Goal: Information Seeking & Learning: Check status

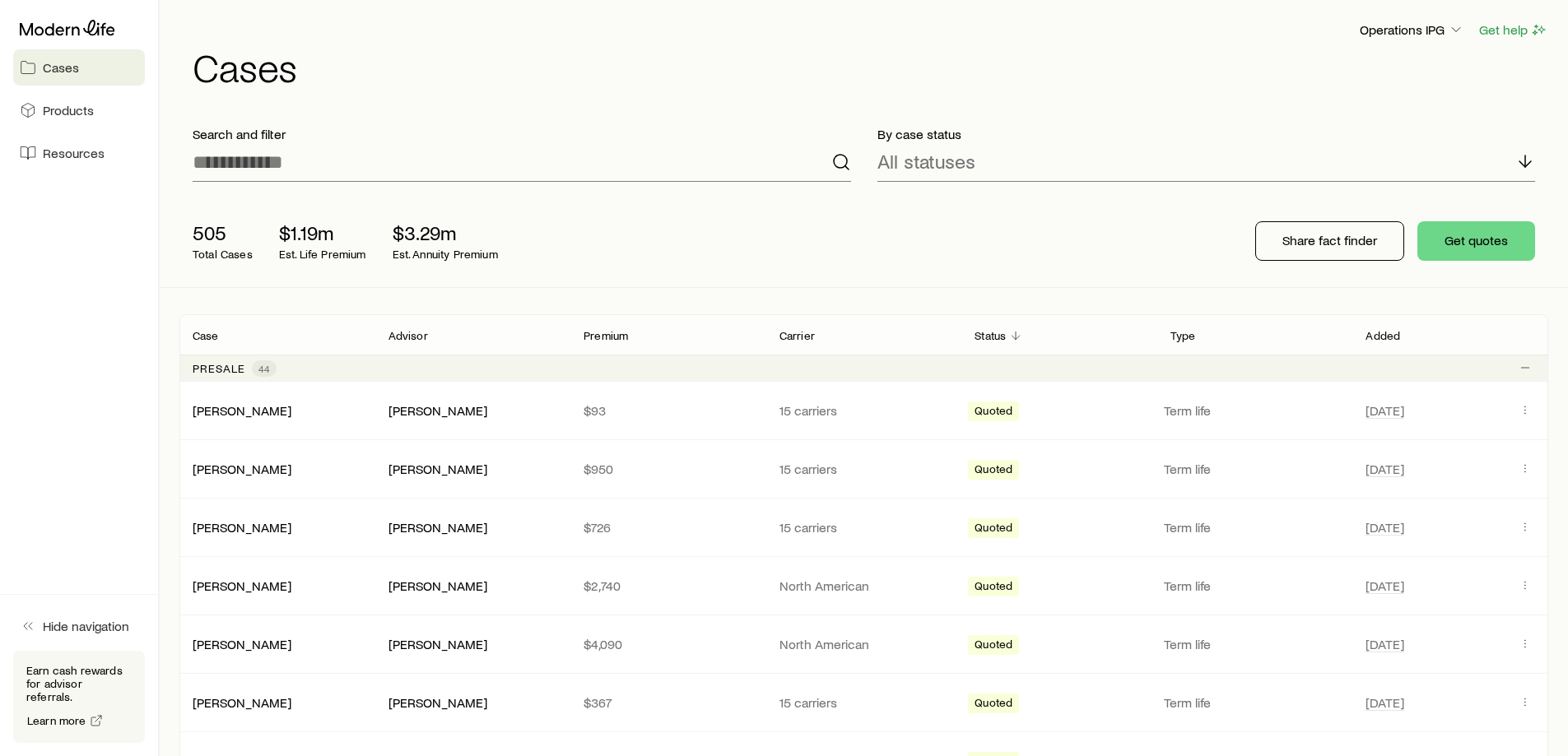
drag, startPoint x: 573, startPoint y: 8, endPoint x: 1129, endPoint y: 54, distance: 557.9
click at [1129, 54] on h1 "Cases" at bounding box center [870, 66] width 1355 height 39
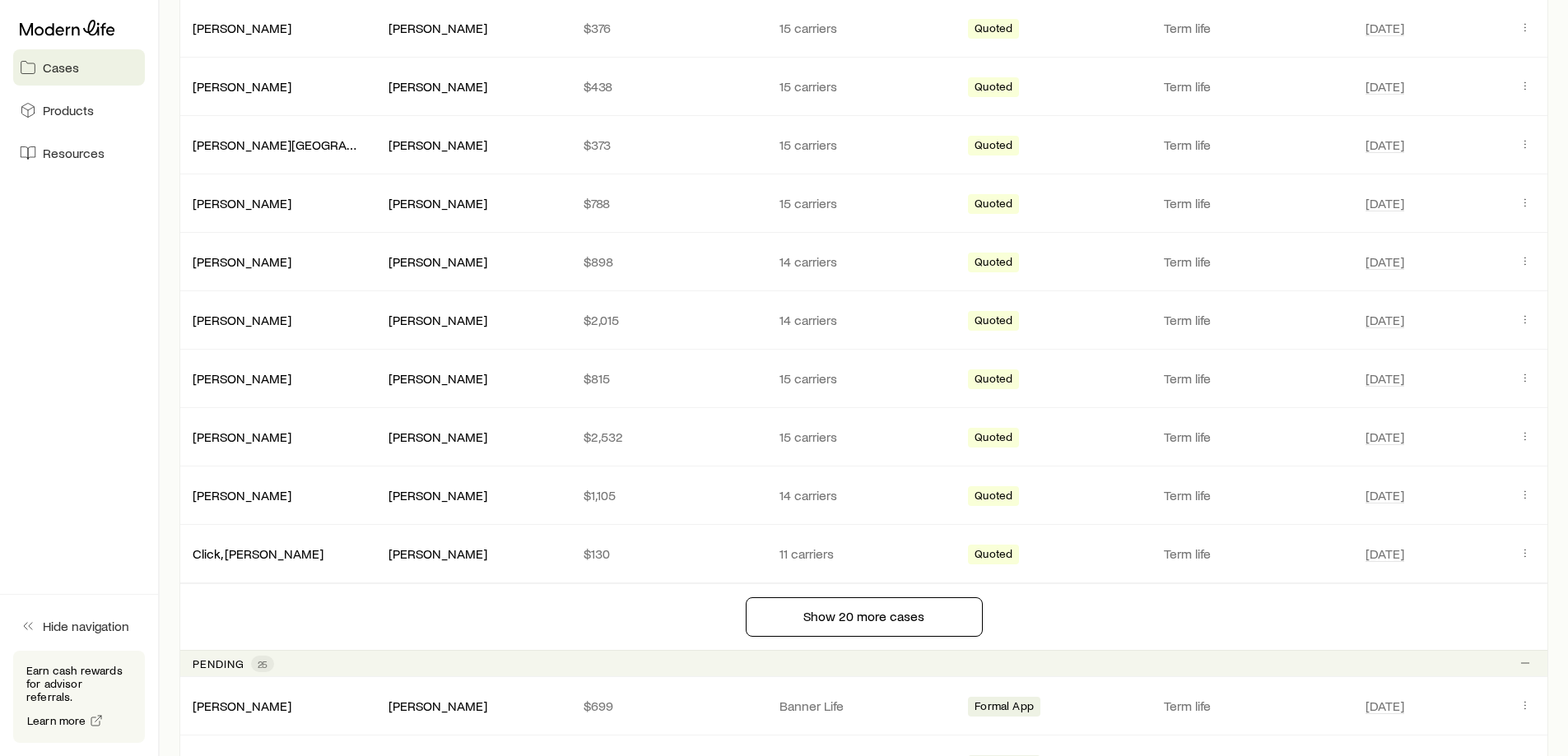
click at [797, 596] on div "Show 20 more cases" at bounding box center [864, 617] width 1395 height 67
click at [796, 622] on button "Show 20 more cases" at bounding box center [865, 617] width 237 height 39
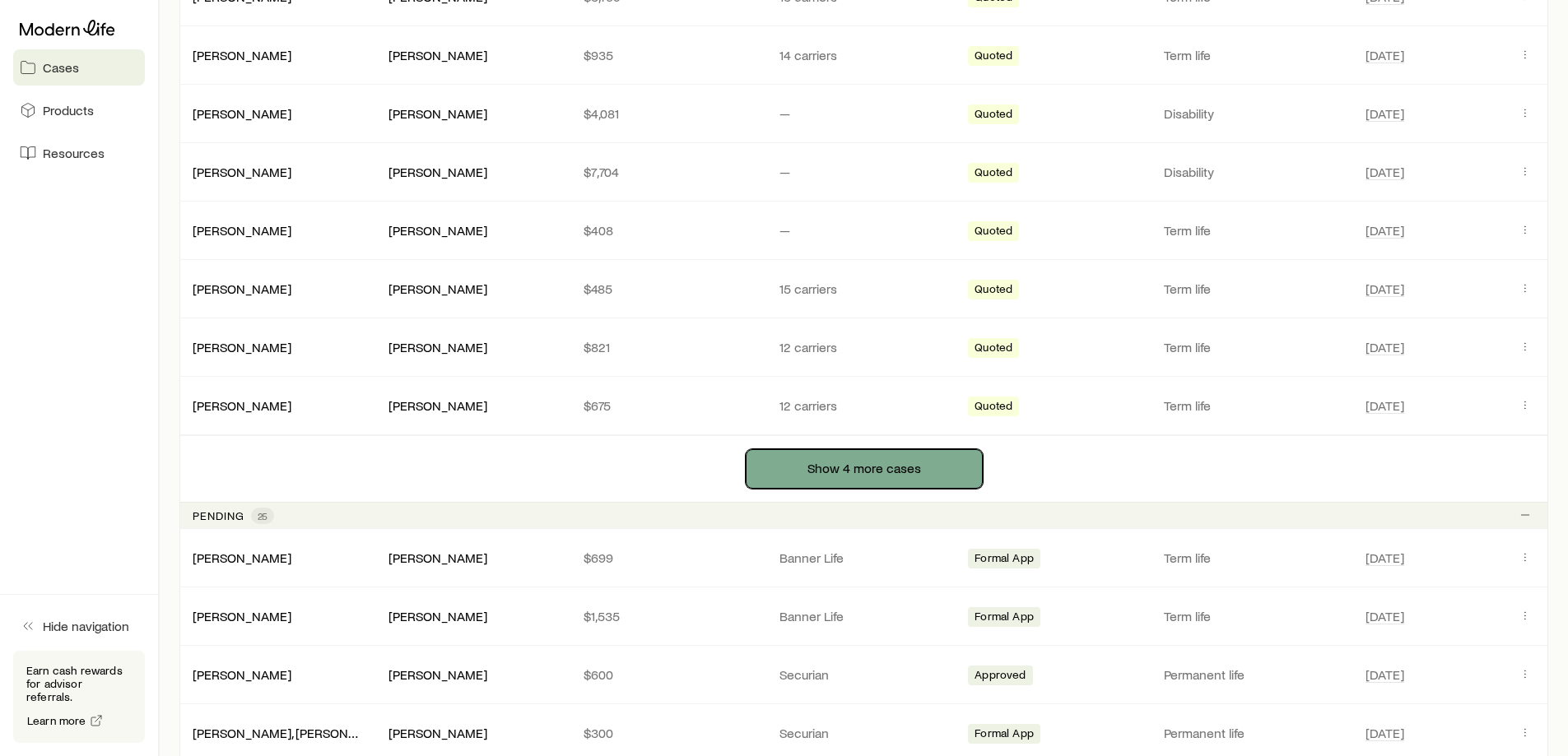
click at [834, 475] on button "Show 4 more cases" at bounding box center [865, 469] width 237 height 39
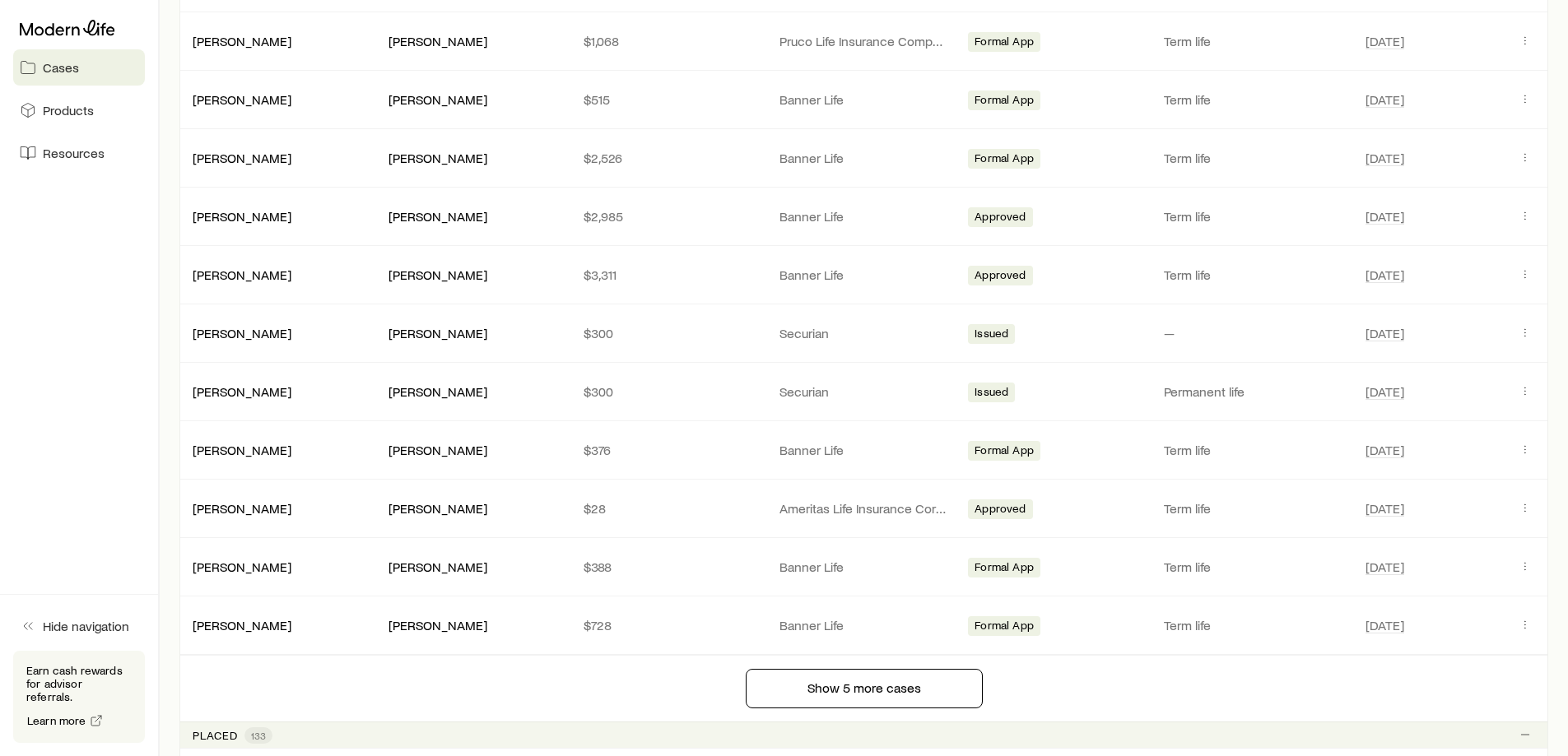
scroll to position [3767, 0]
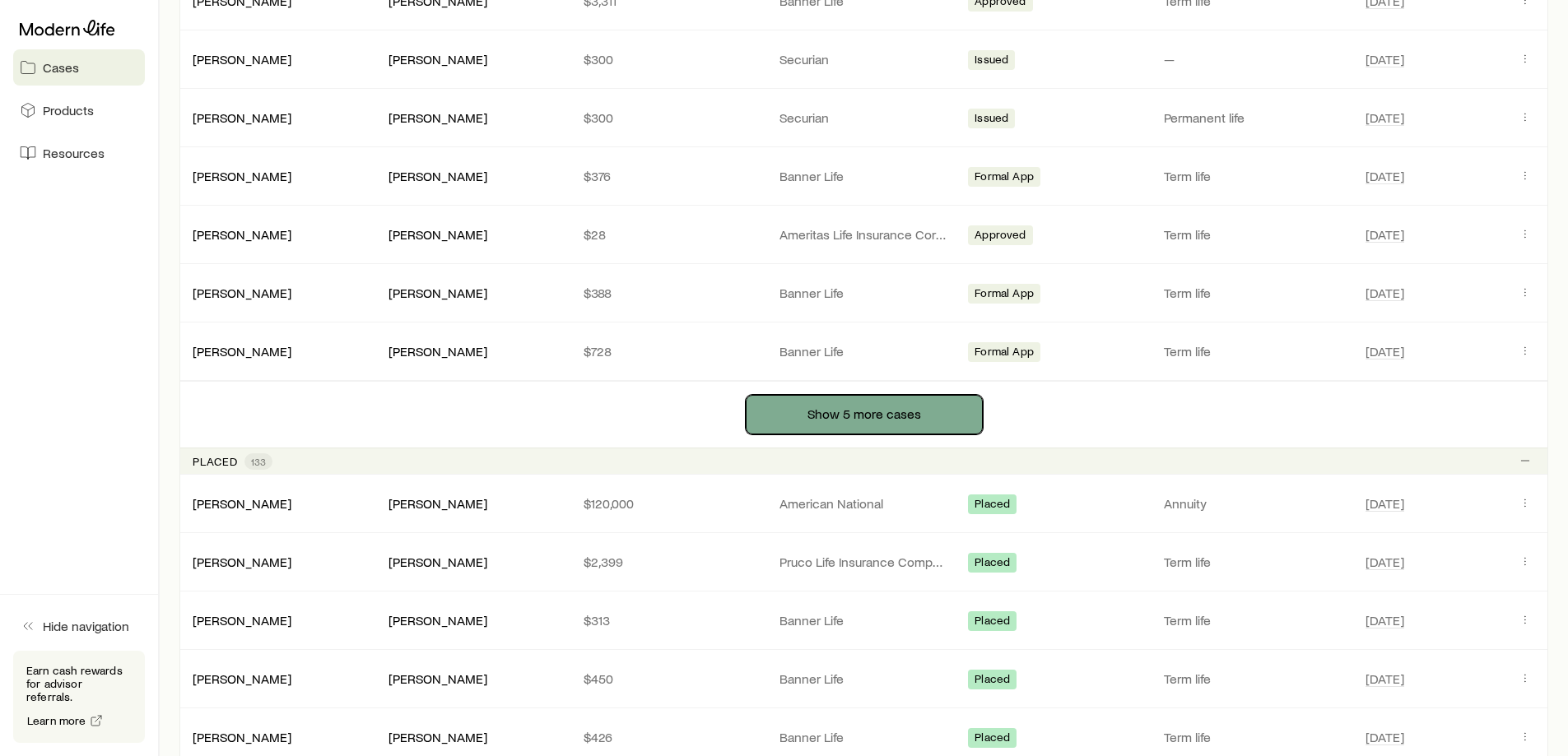
click at [860, 404] on button "Show 5 more cases" at bounding box center [865, 414] width 237 height 39
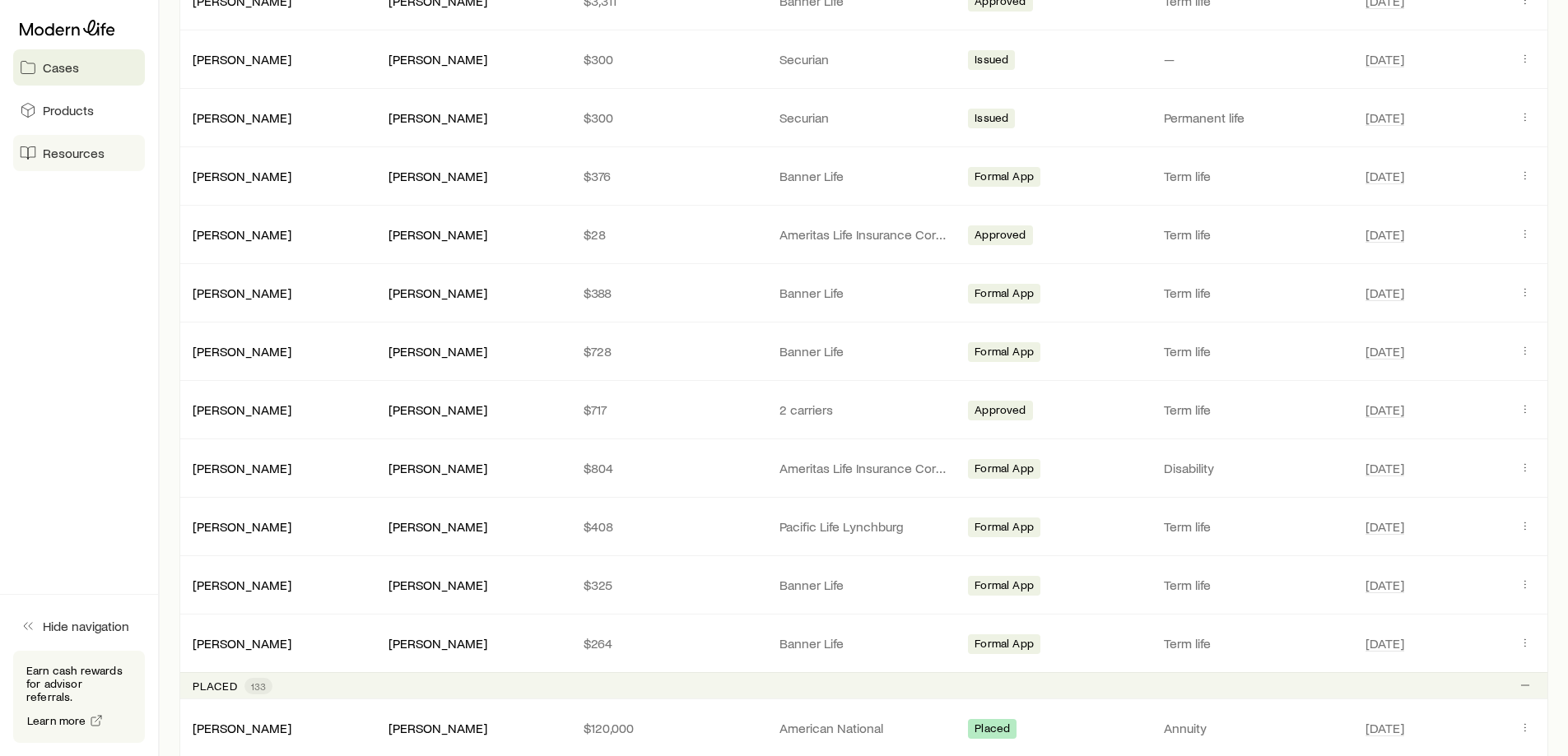
click at [63, 144] on link "Resources" at bounding box center [79, 153] width 132 height 36
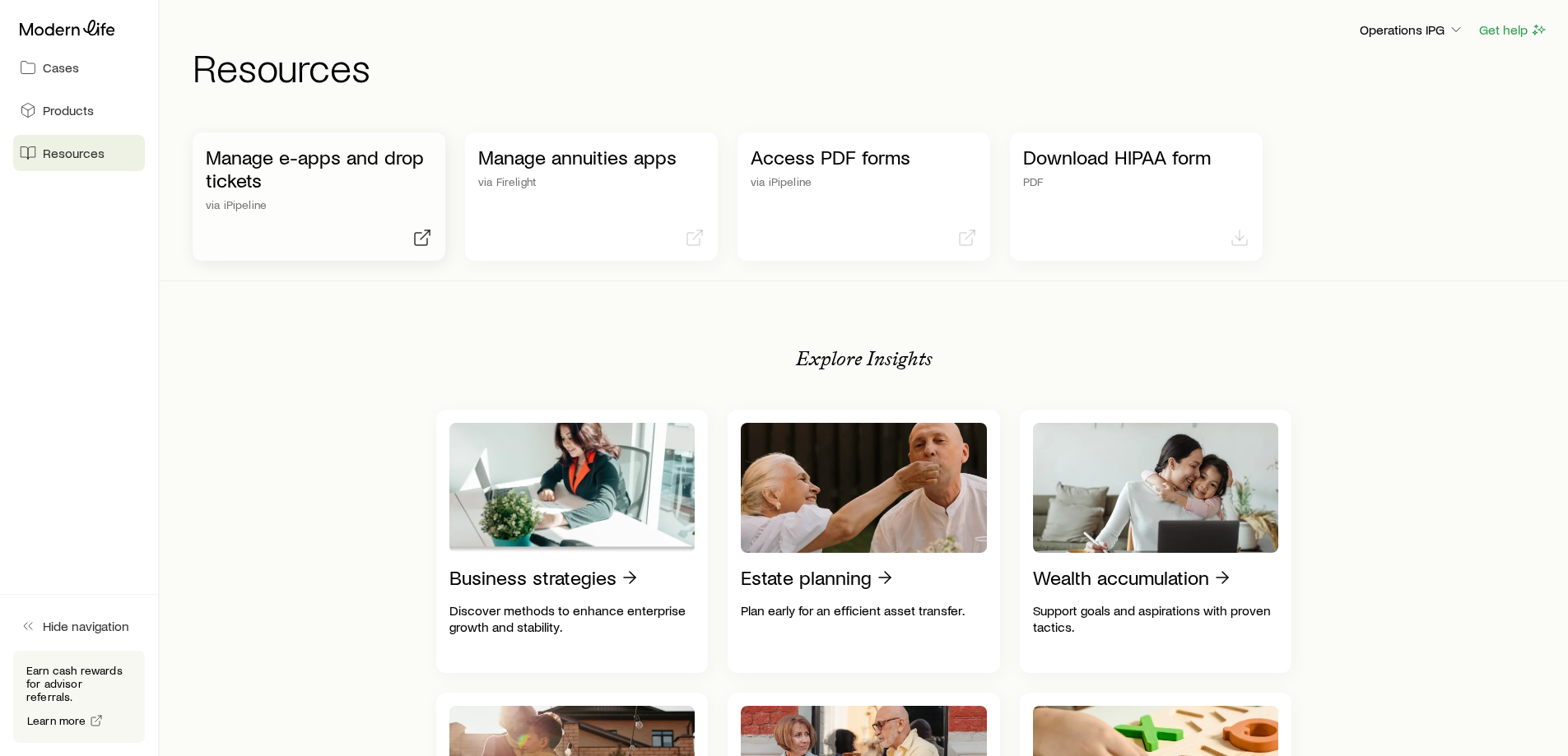
click at [309, 176] on p "Manage e-apps and drop tickets" at bounding box center [318, 168] width 226 height 46
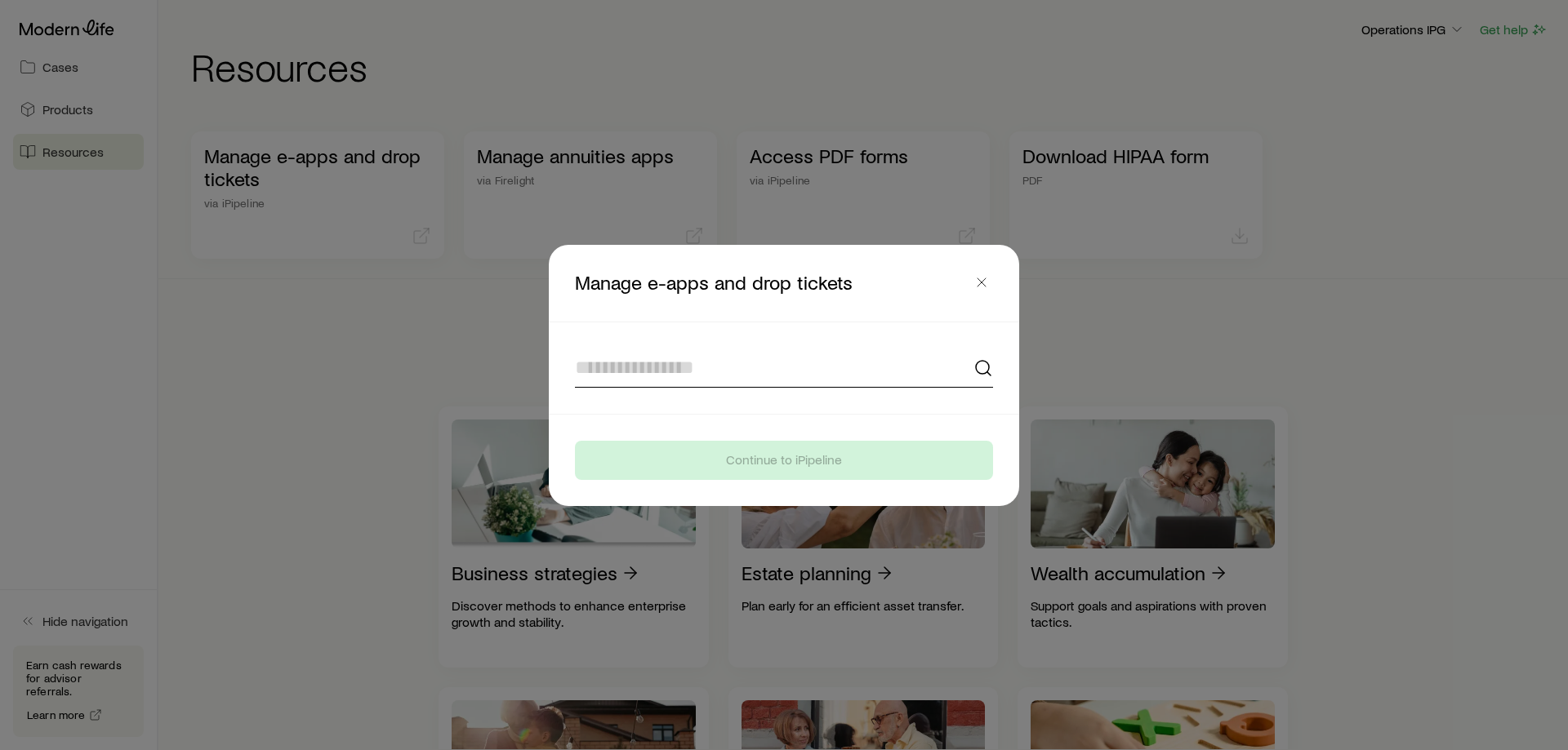
click at [824, 378] on input at bounding box center [784, 368] width 418 height 39
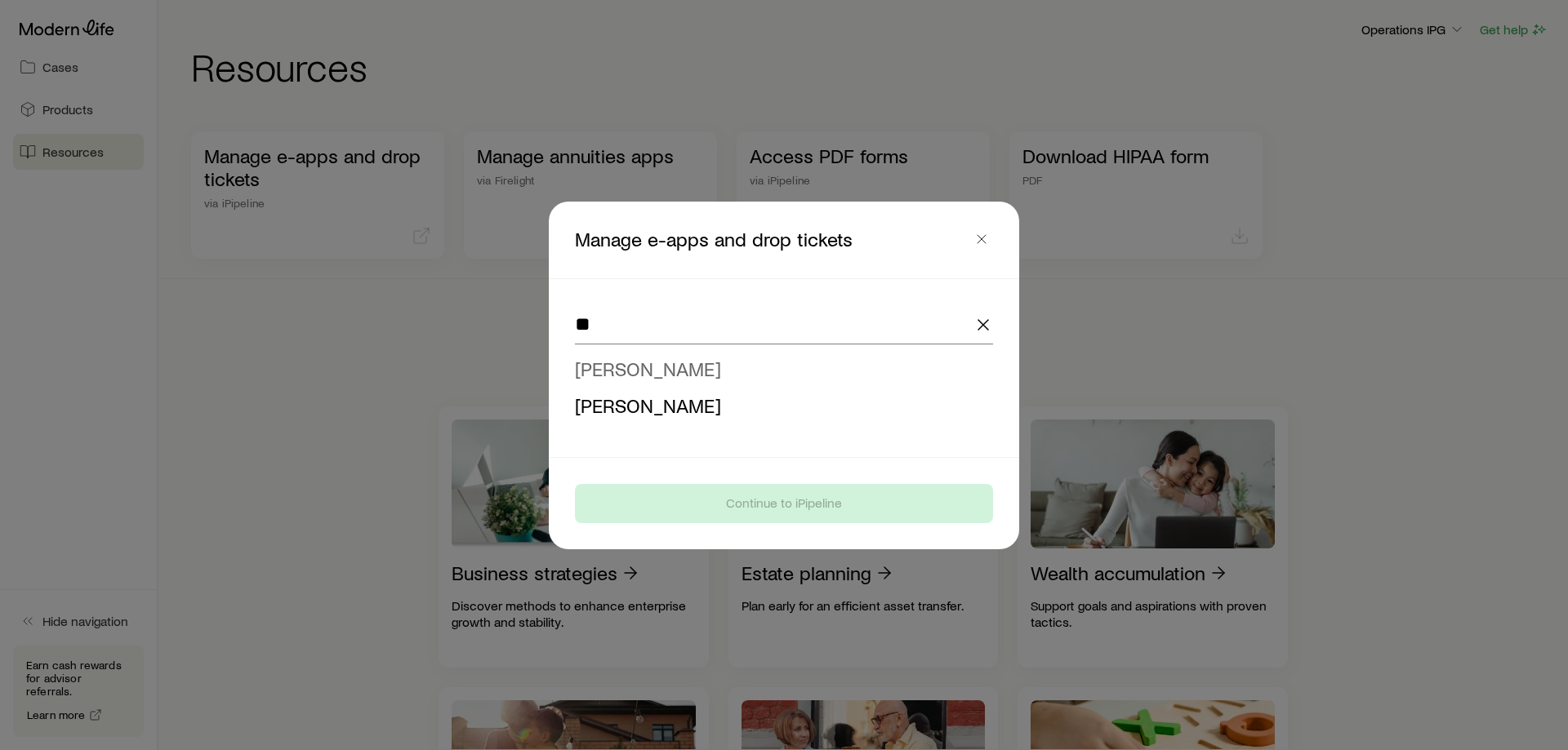
click at [658, 370] on span "[PERSON_NAME]" at bounding box center [648, 368] width 146 height 23
type input "**********"
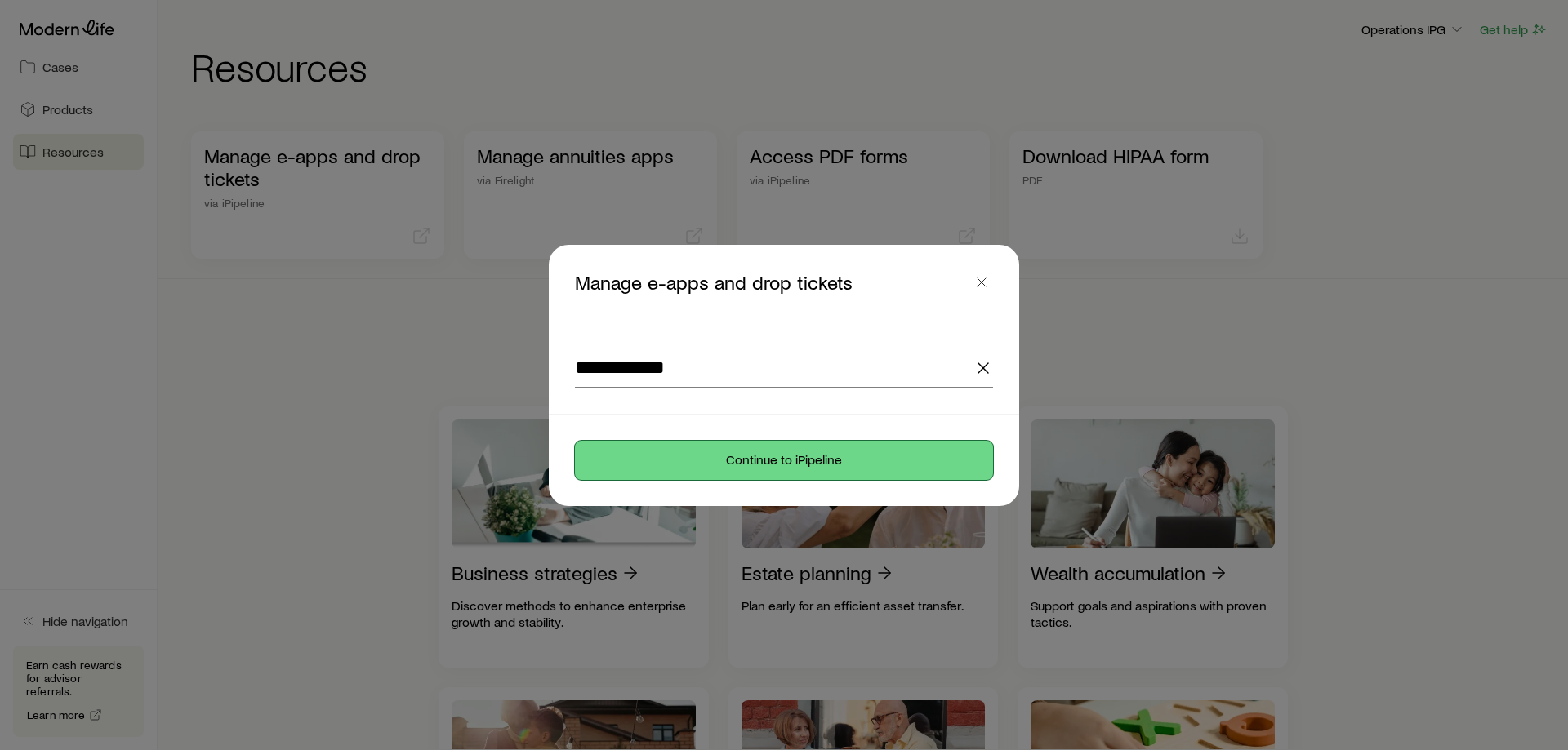
click at [729, 466] on button "Continue to iPipeline" at bounding box center [784, 460] width 418 height 39
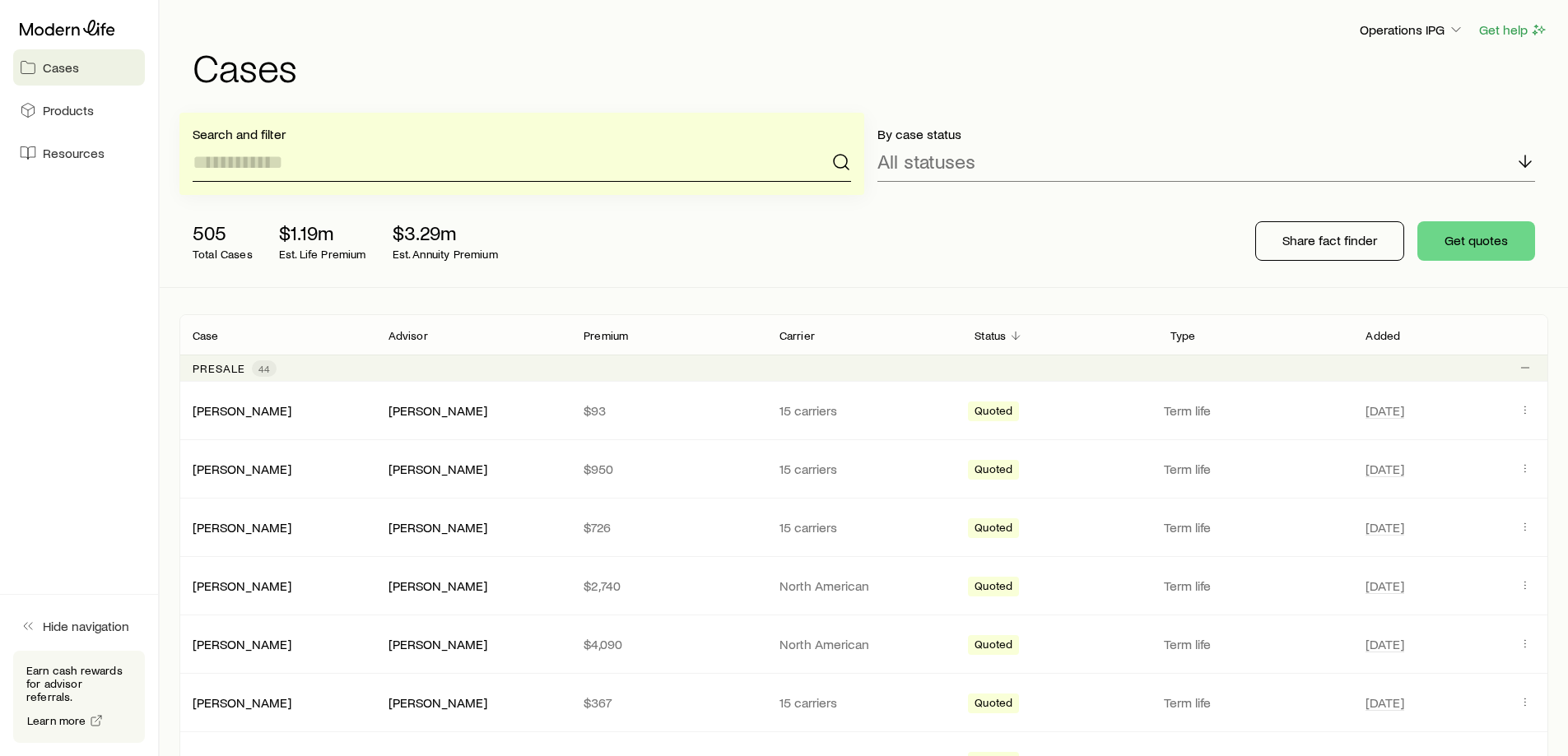
click at [442, 148] on input at bounding box center [522, 161] width 659 height 39
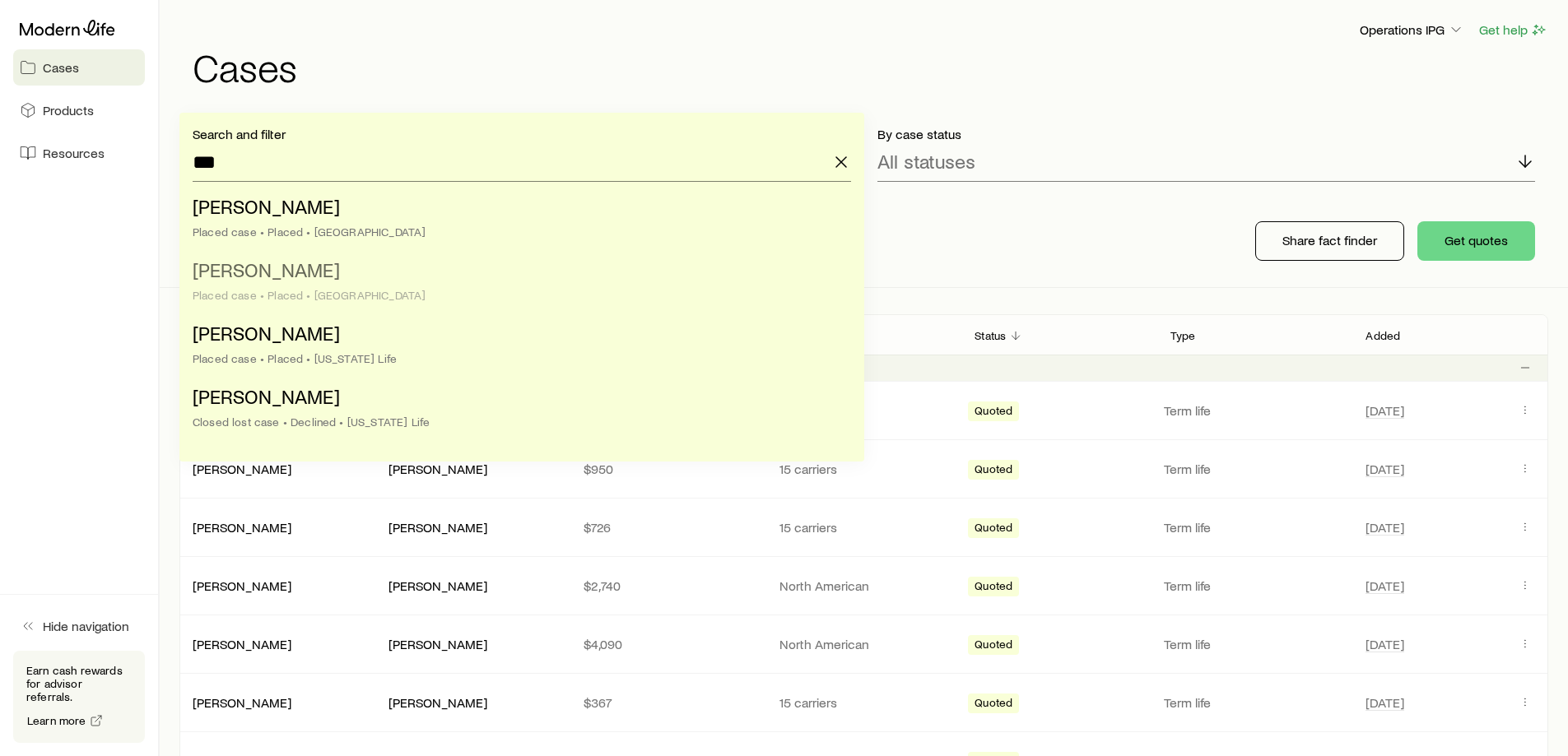
click at [434, 280] on li "[PERSON_NAME] case • Placed • [GEOGRAPHIC_DATA]" at bounding box center [517, 283] width 649 height 63
type input "**********"
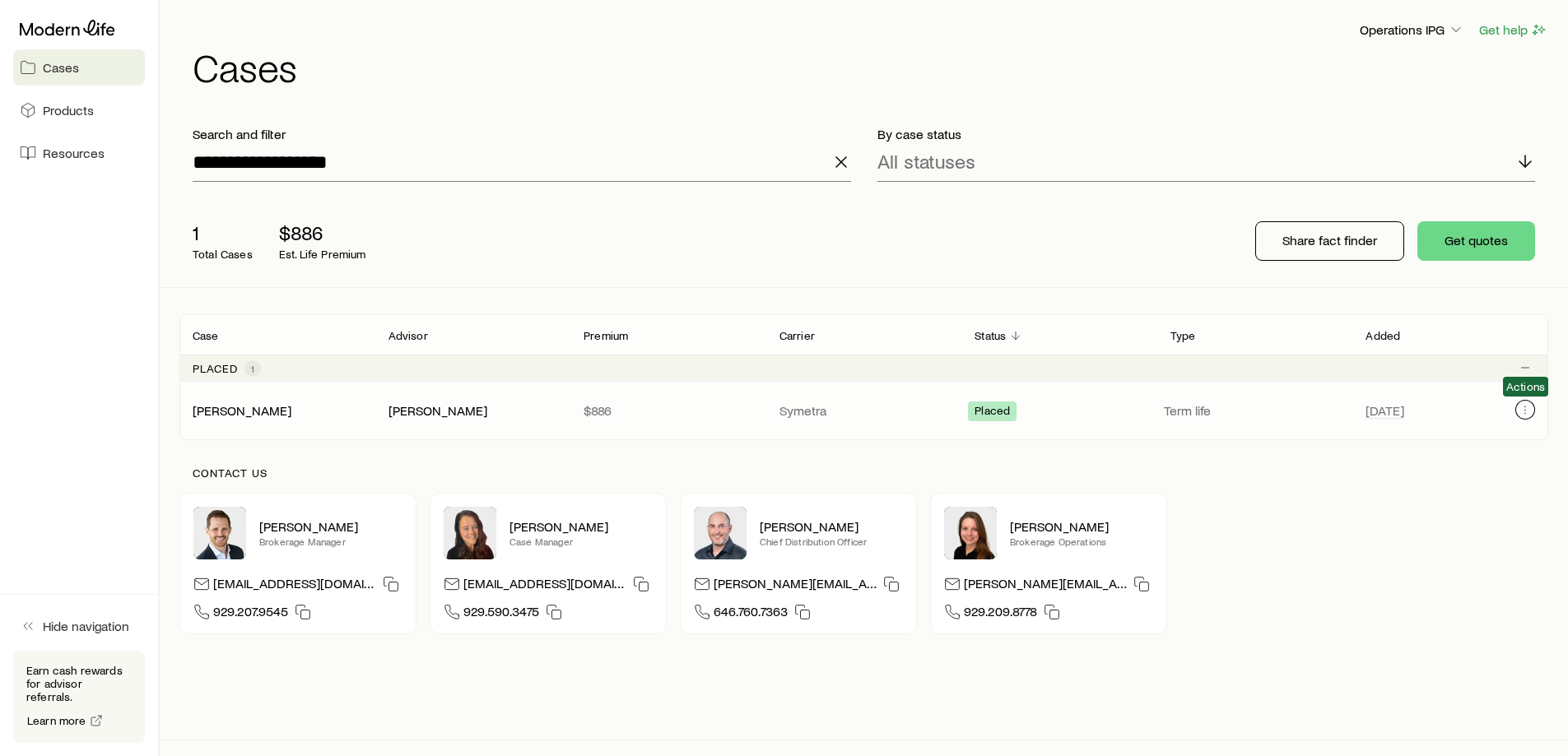
click at [1524, 417] on button "Client cases" at bounding box center [1525, 410] width 20 height 20
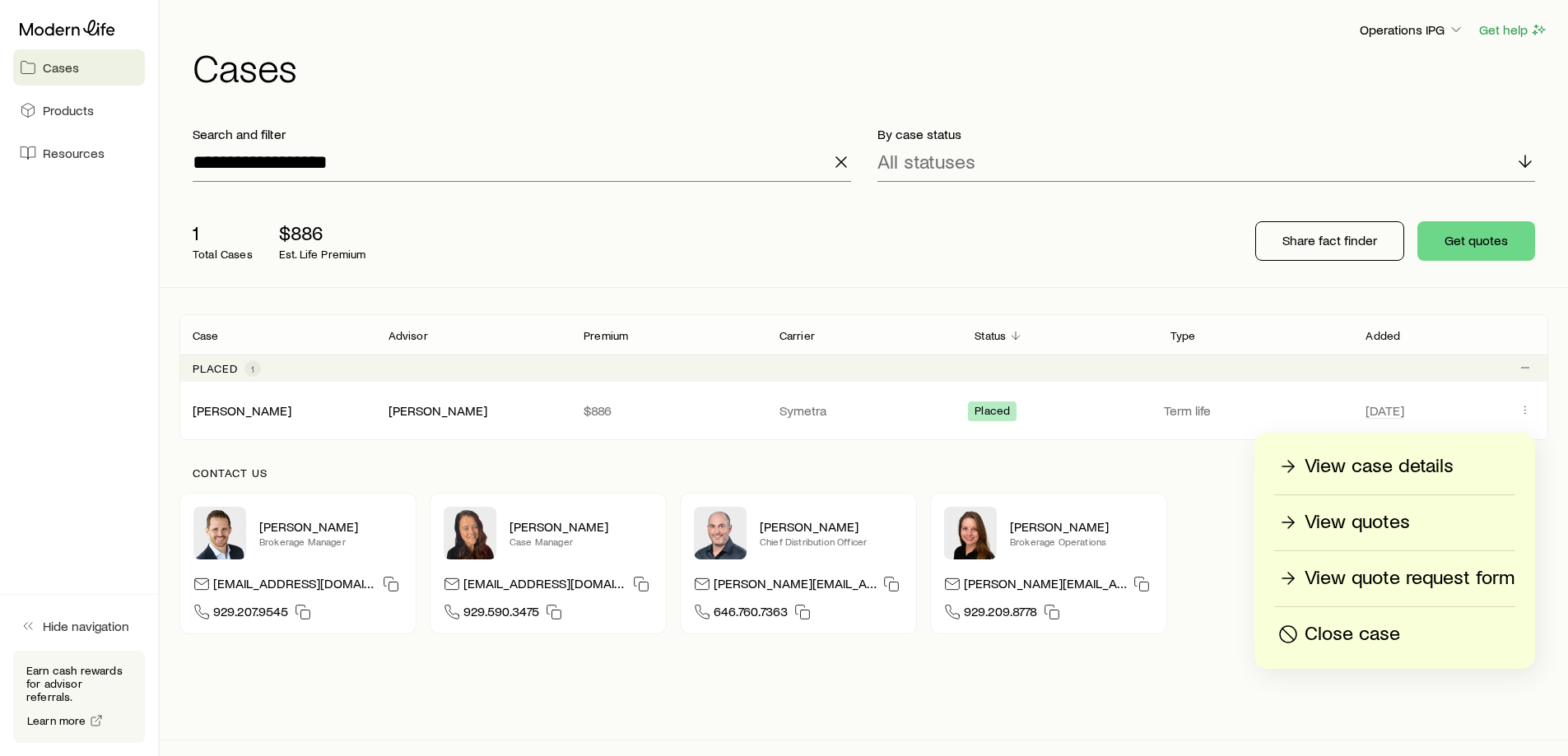
click at [1429, 464] on p "View case details" at bounding box center [1379, 466] width 149 height 26
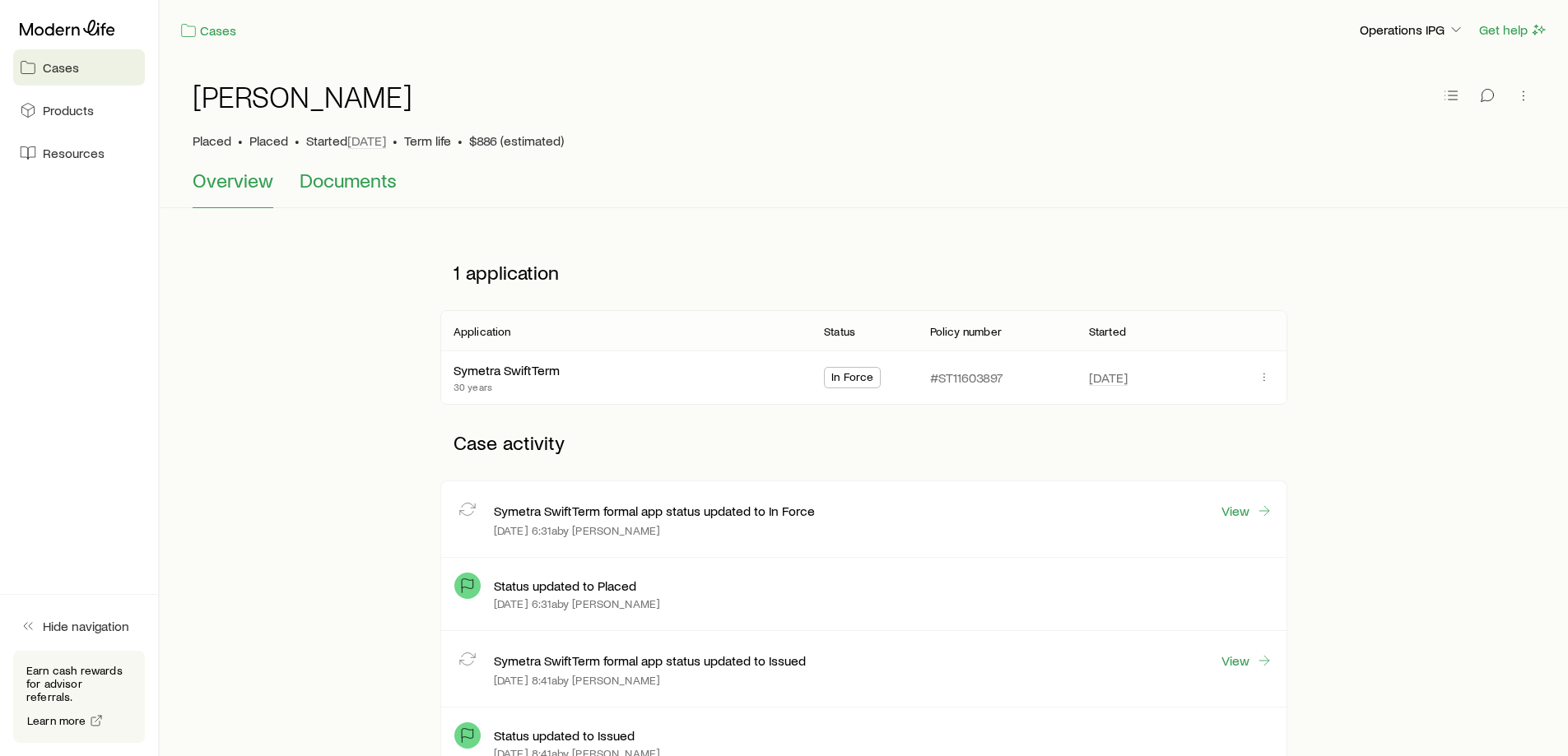
click at [355, 192] on button "Documents" at bounding box center [349, 188] width 97 height 39
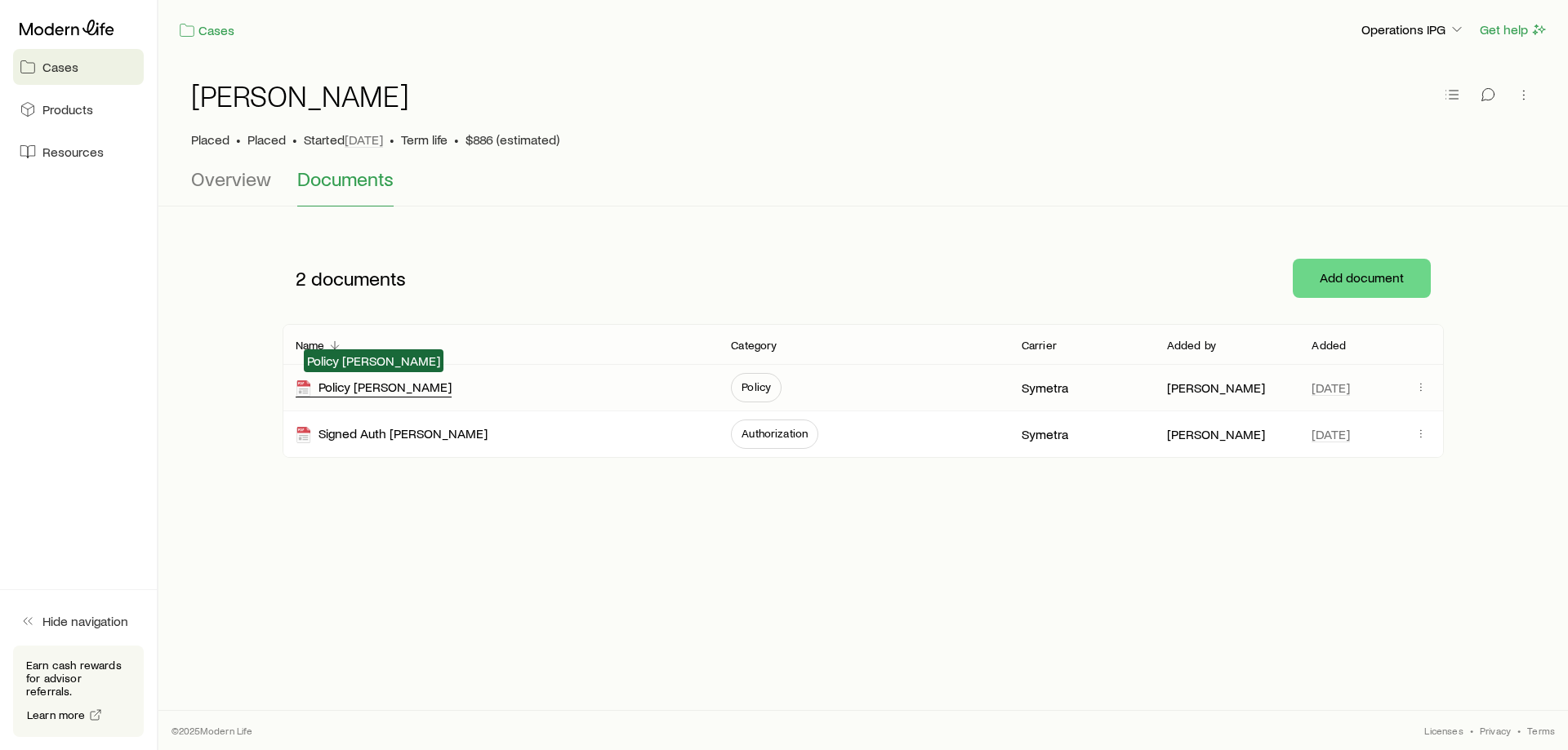
click at [416, 389] on div "Policy [PERSON_NAME]" at bounding box center [373, 388] width 156 height 19
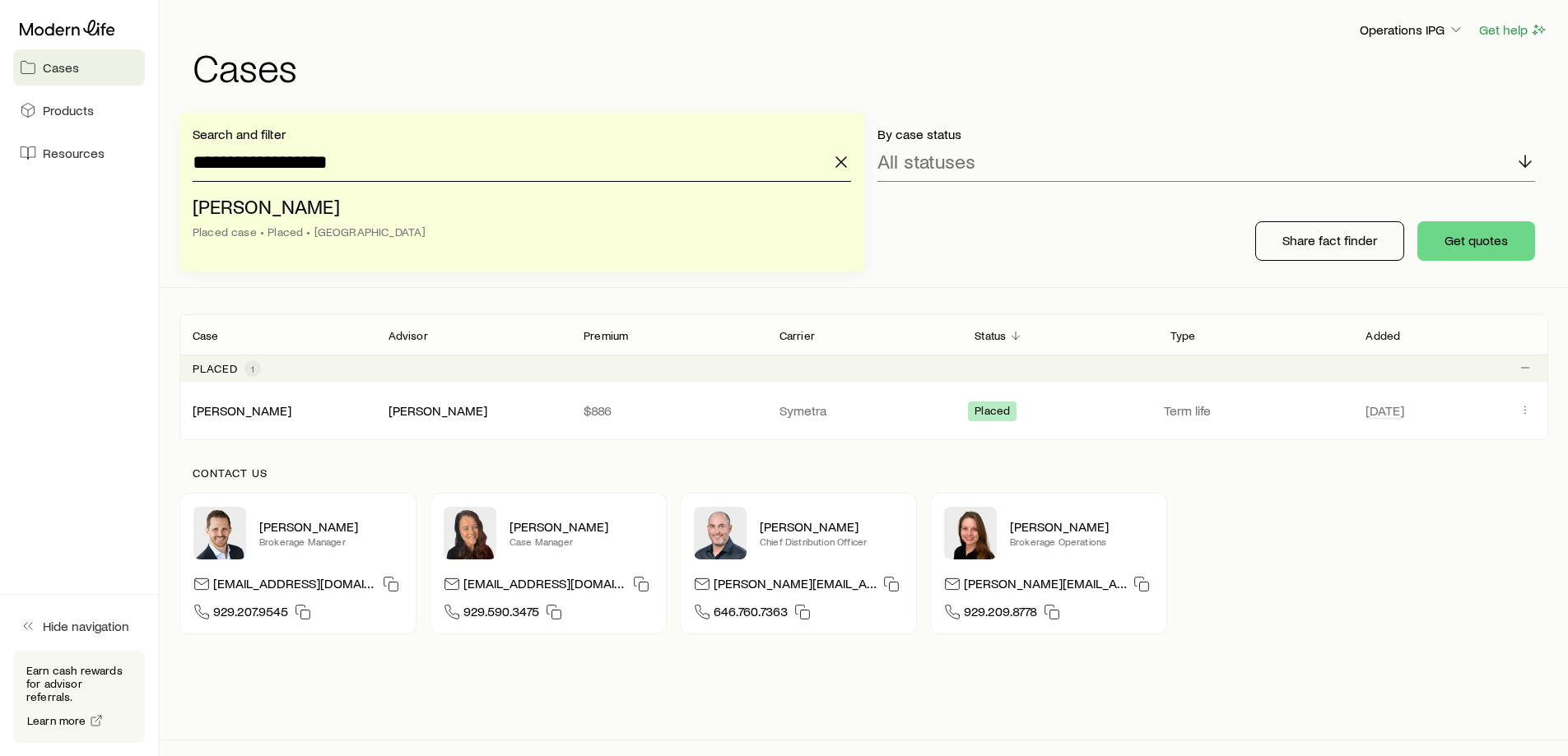
drag, startPoint x: 298, startPoint y: 164, endPoint x: 508, endPoint y: 177, distance: 210.4
click at [508, 177] on input "**********" at bounding box center [522, 161] width 659 height 39
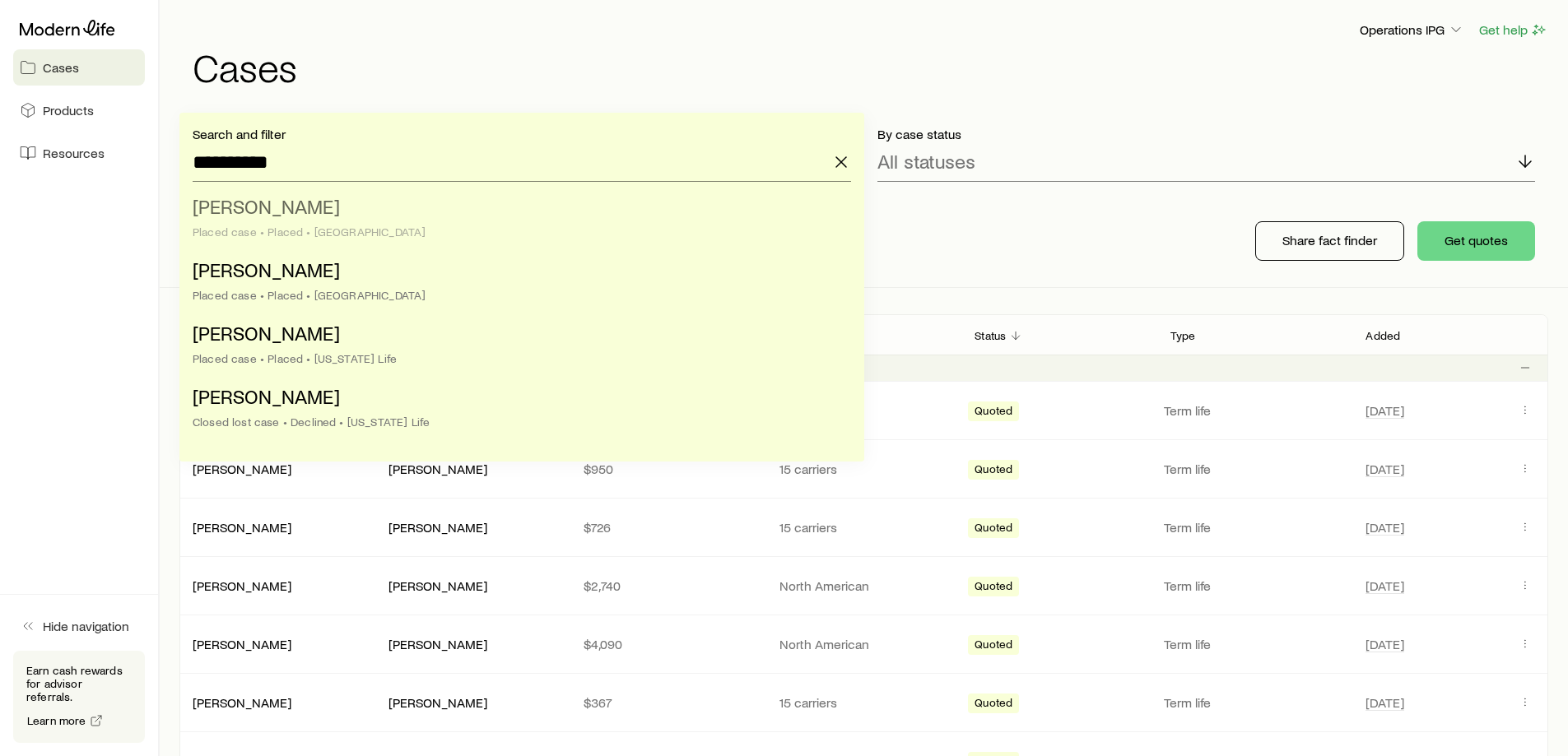
click at [424, 213] on li "[PERSON_NAME] case • Placed • [GEOGRAPHIC_DATA]" at bounding box center [517, 219] width 649 height 63
type input "**********"
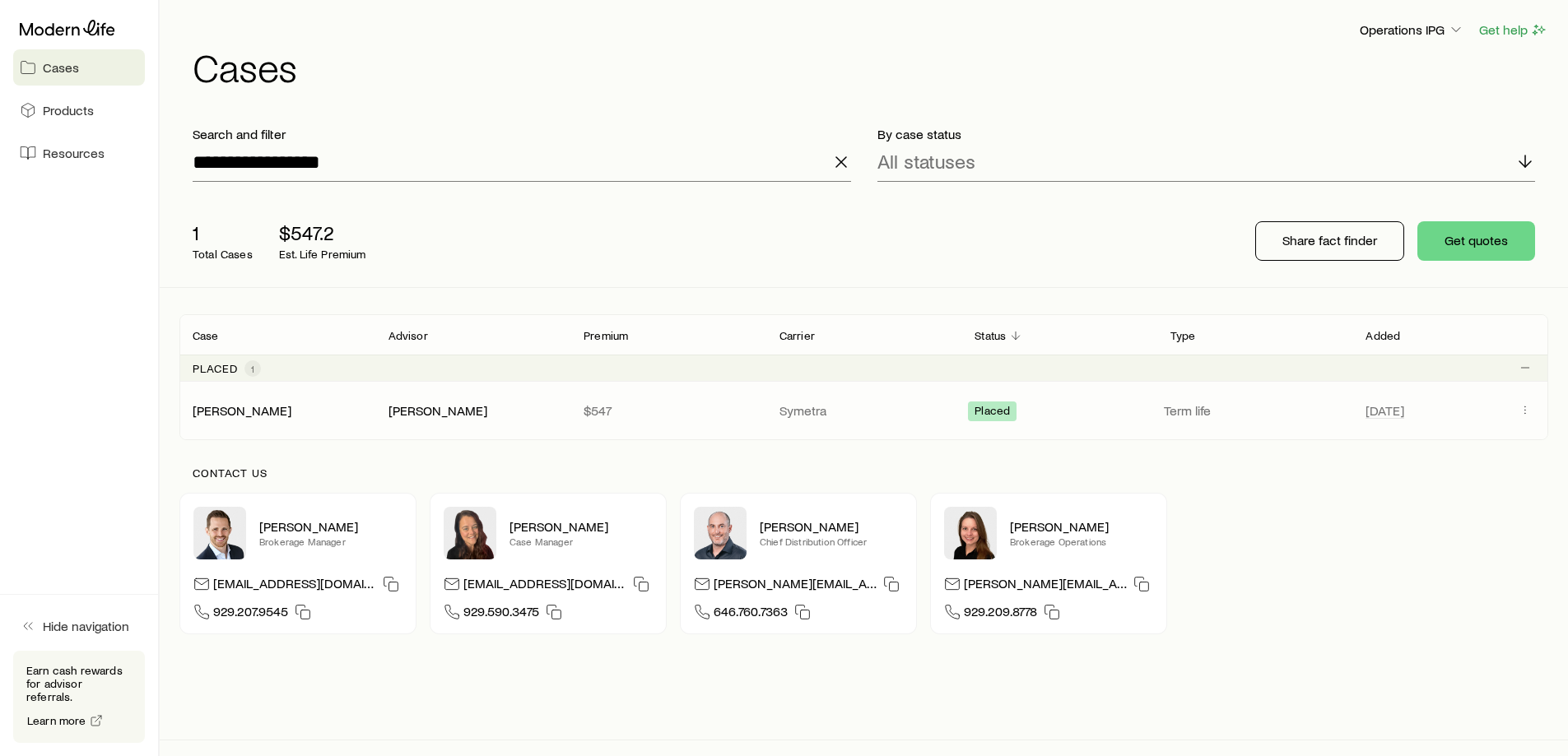
click at [1533, 420] on span "Client cases" at bounding box center [1525, 410] width 20 height 21
click at [1526, 407] on icon "Client cases" at bounding box center [1525, 410] width 13 height 13
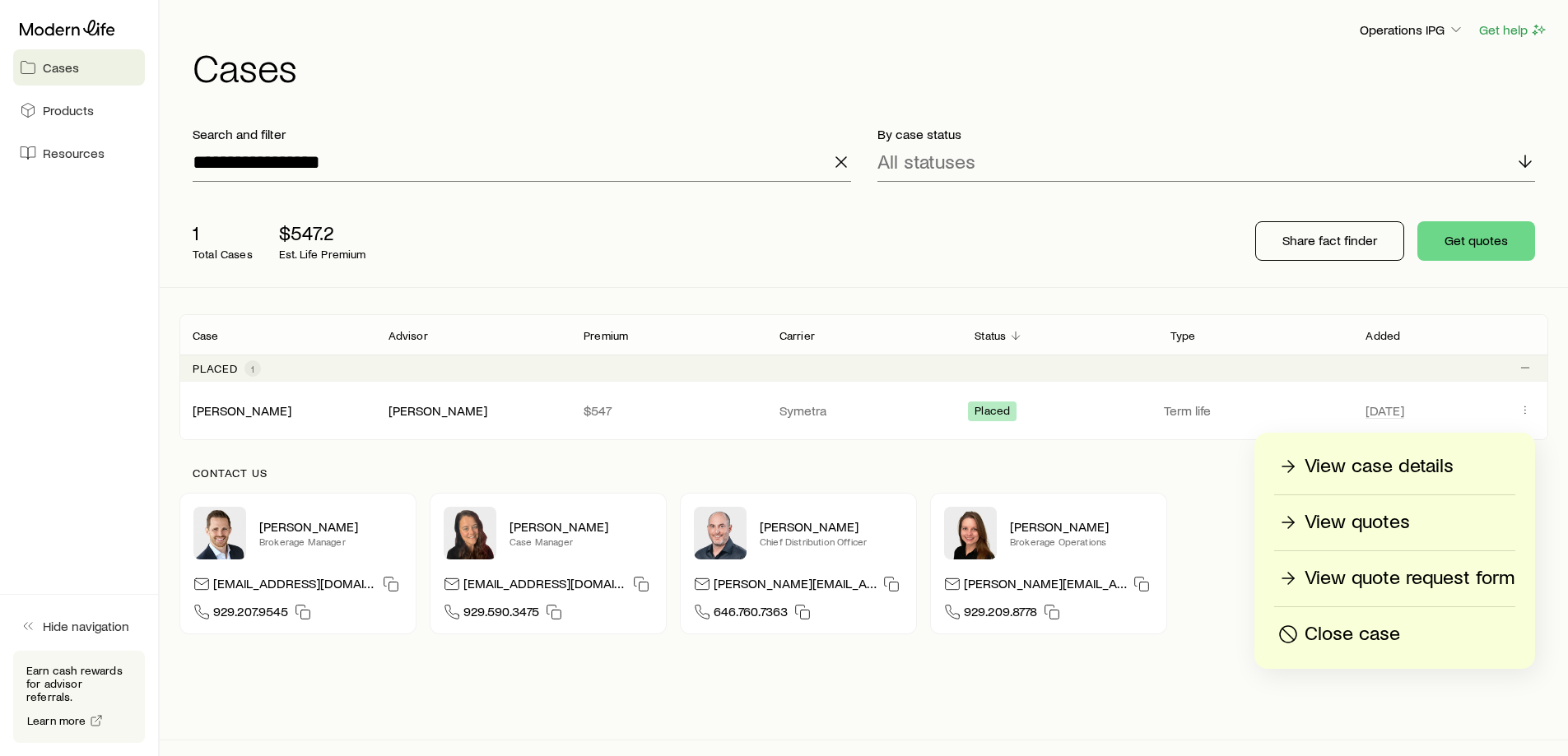
click at [1388, 454] on p "View case details" at bounding box center [1379, 466] width 149 height 26
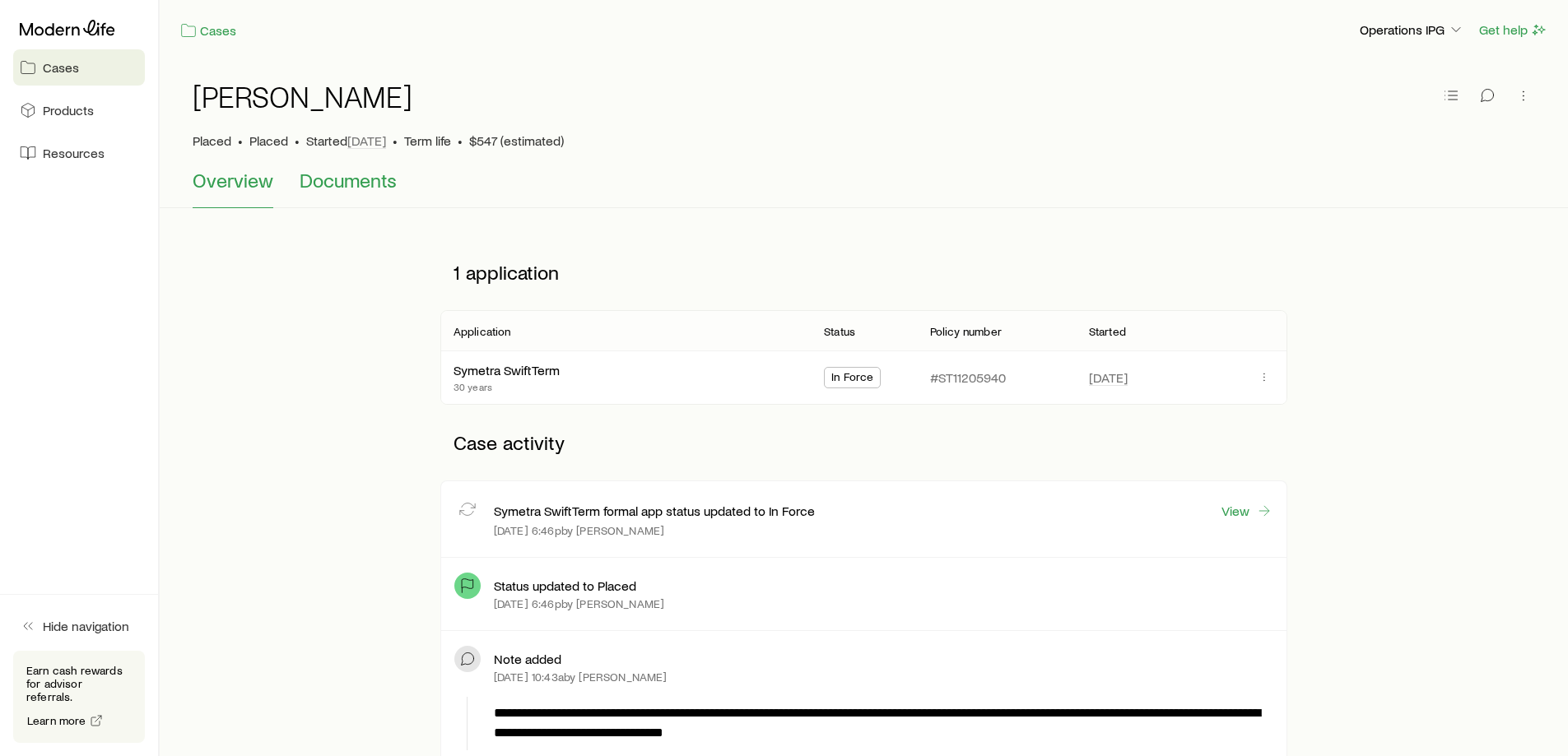
click at [329, 171] on span "Documents" at bounding box center [349, 180] width 97 height 23
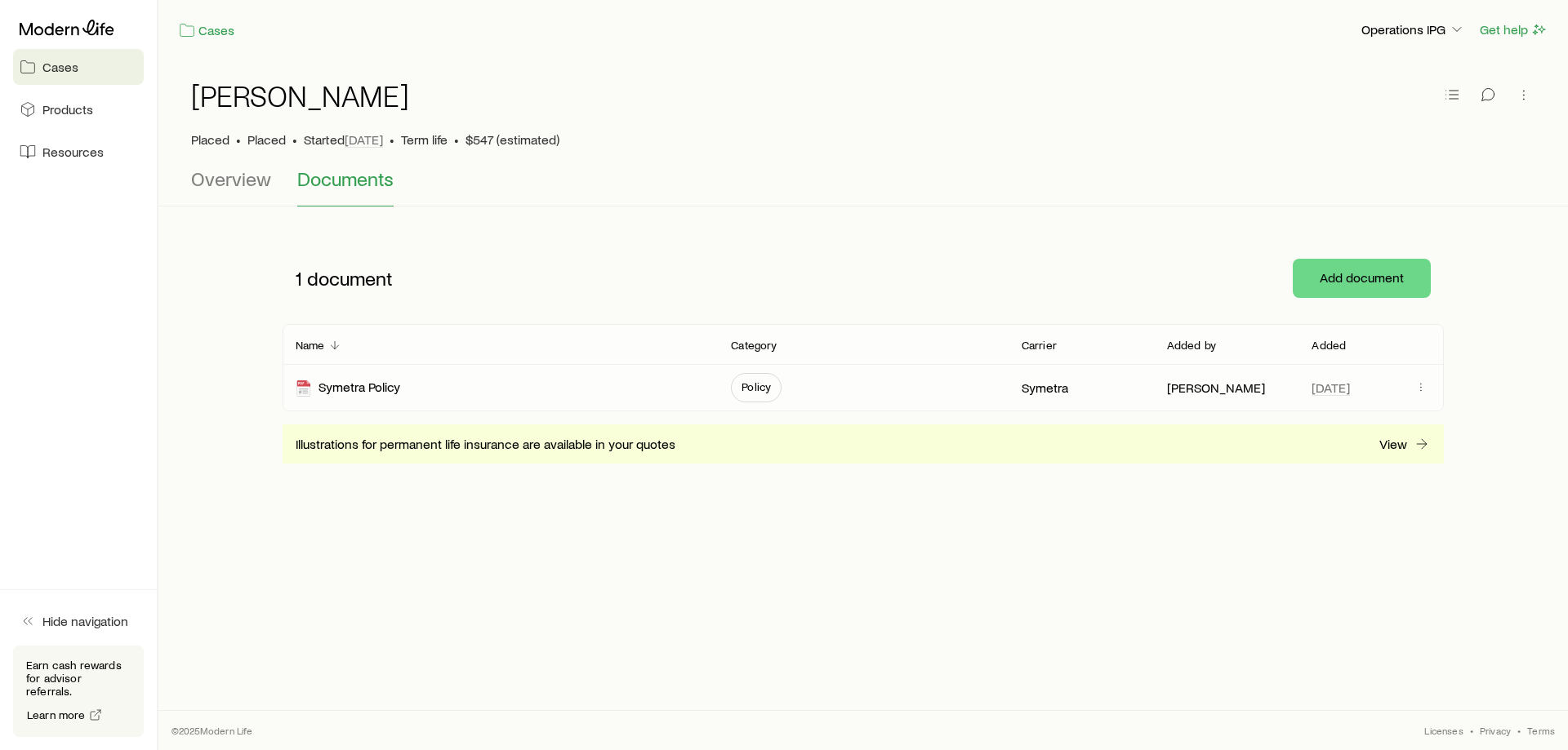
click at [442, 393] on div "Symetra Policy" at bounding box center [500, 388] width 409 height 46
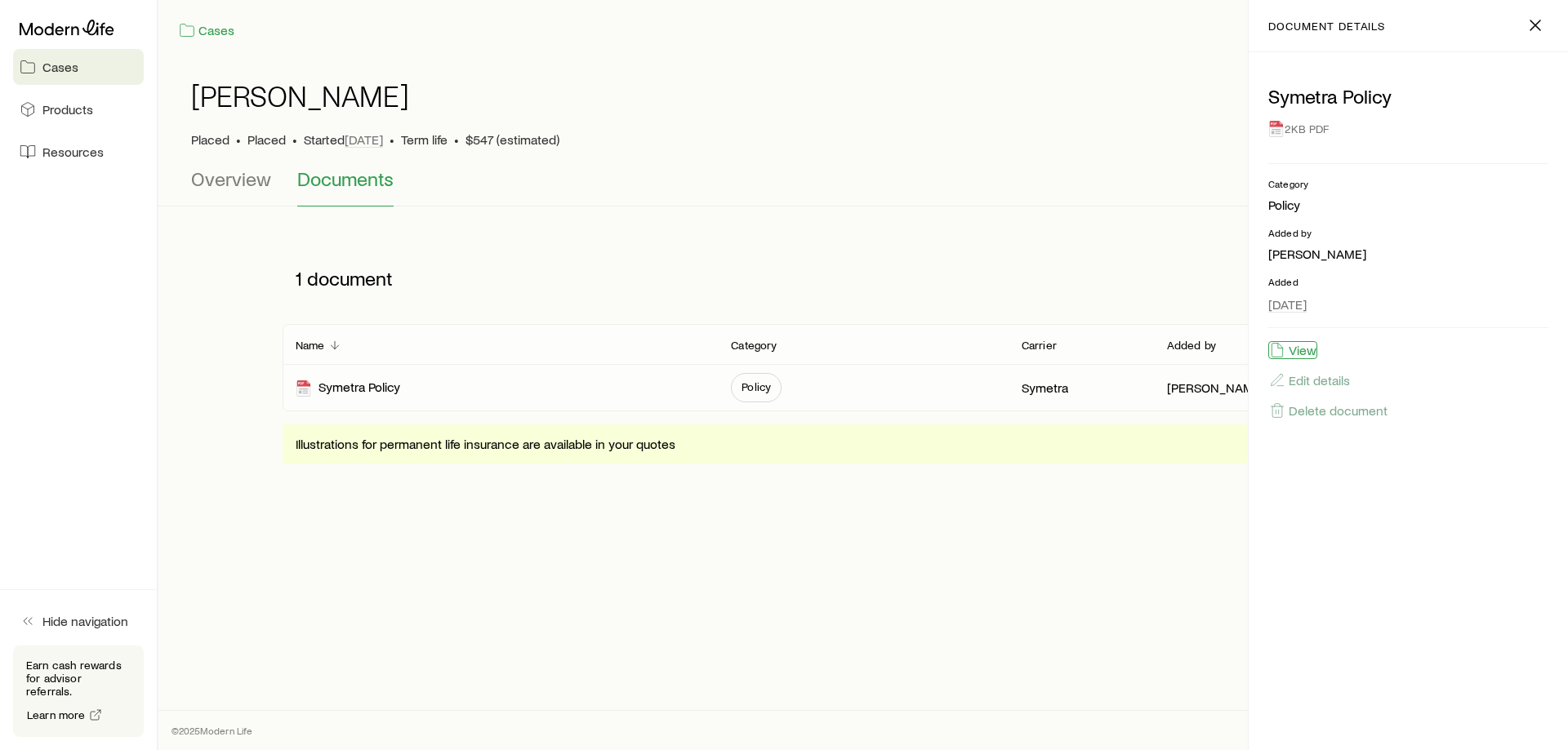
click at [1294, 349] on button "View" at bounding box center [1292, 350] width 49 height 18
